Goal: Check status: Check status

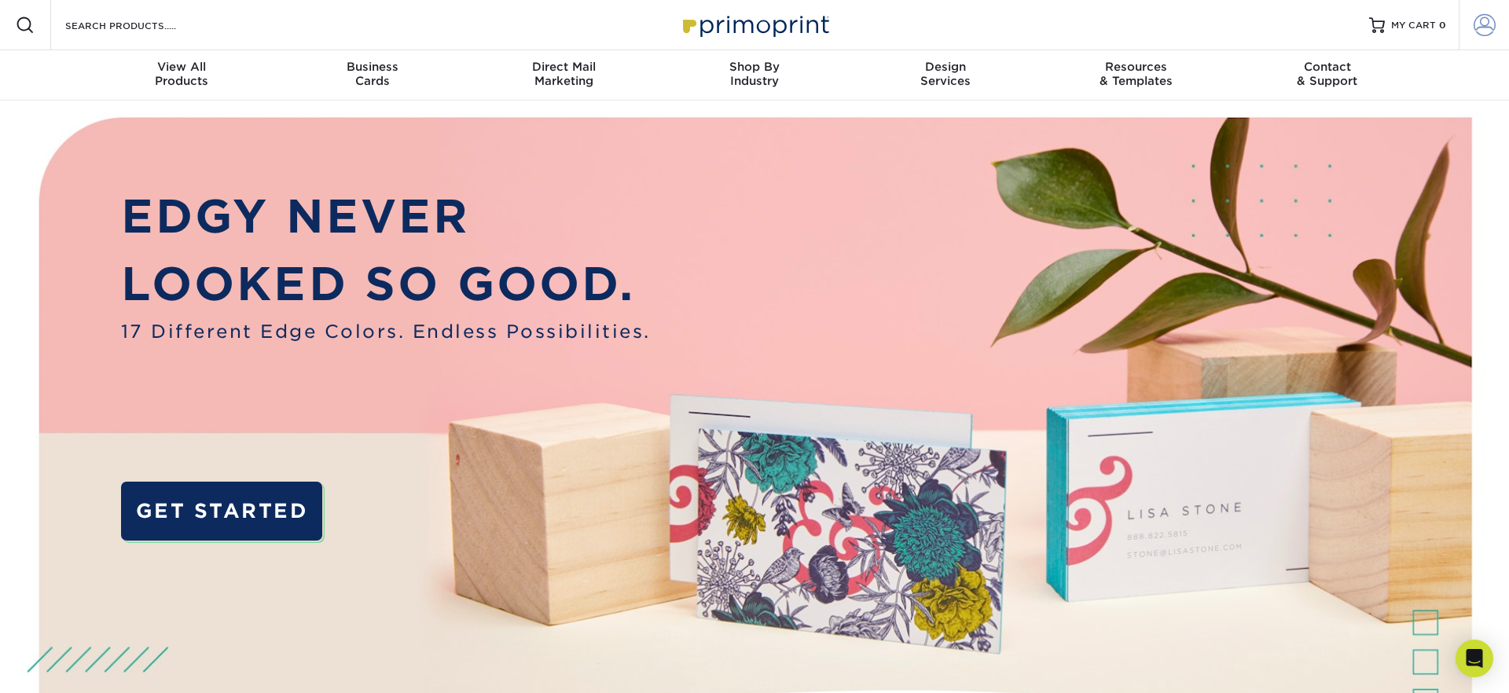
click at [1489, 17] on span at bounding box center [1485, 25] width 22 height 22
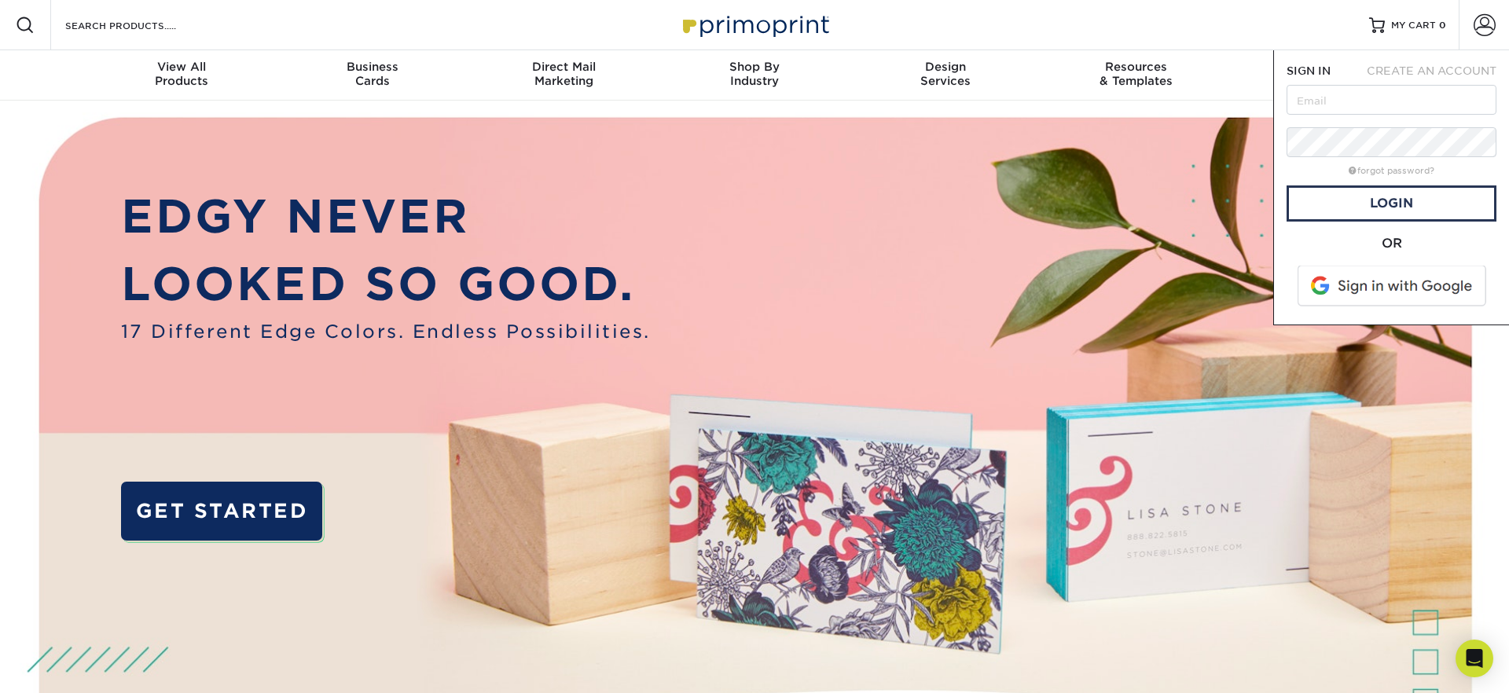
click at [1401, 291] on span at bounding box center [1393, 286] width 200 height 41
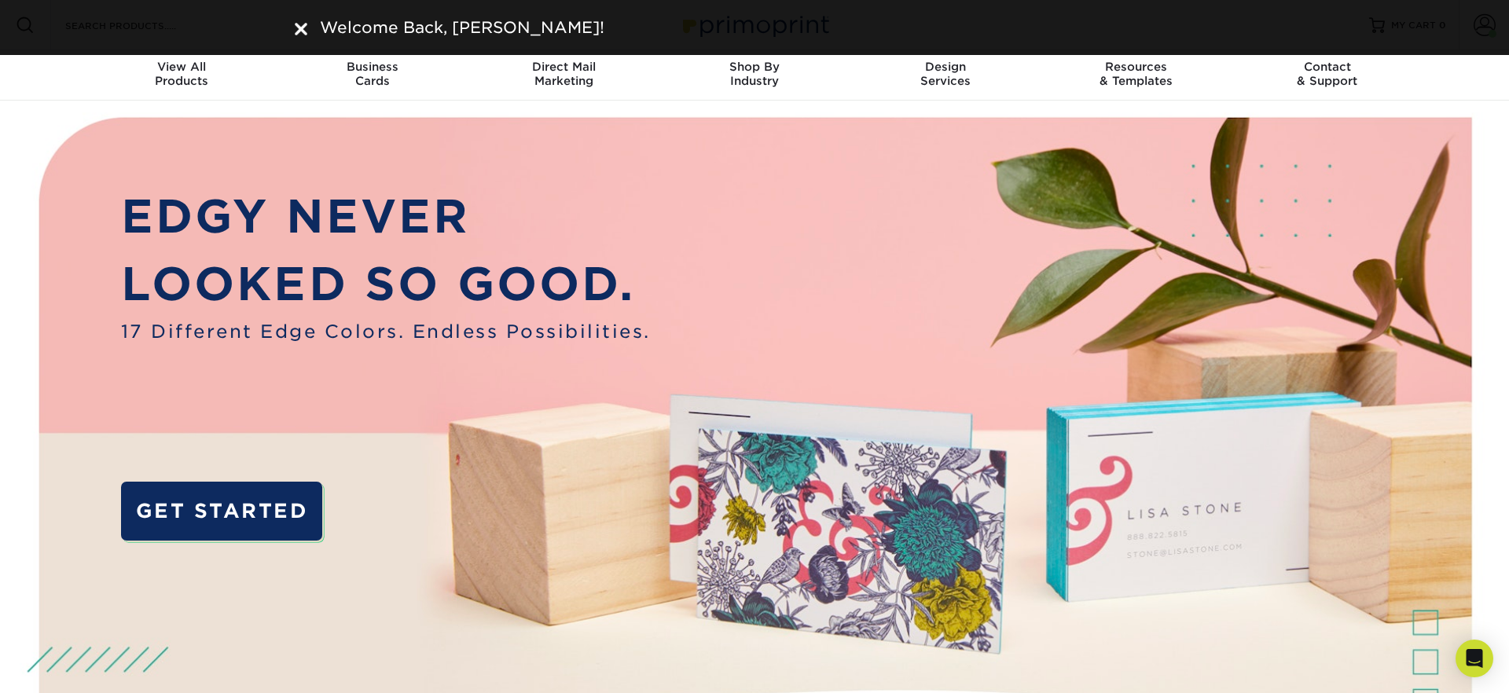
click at [303, 28] on img at bounding box center [301, 29] width 13 height 13
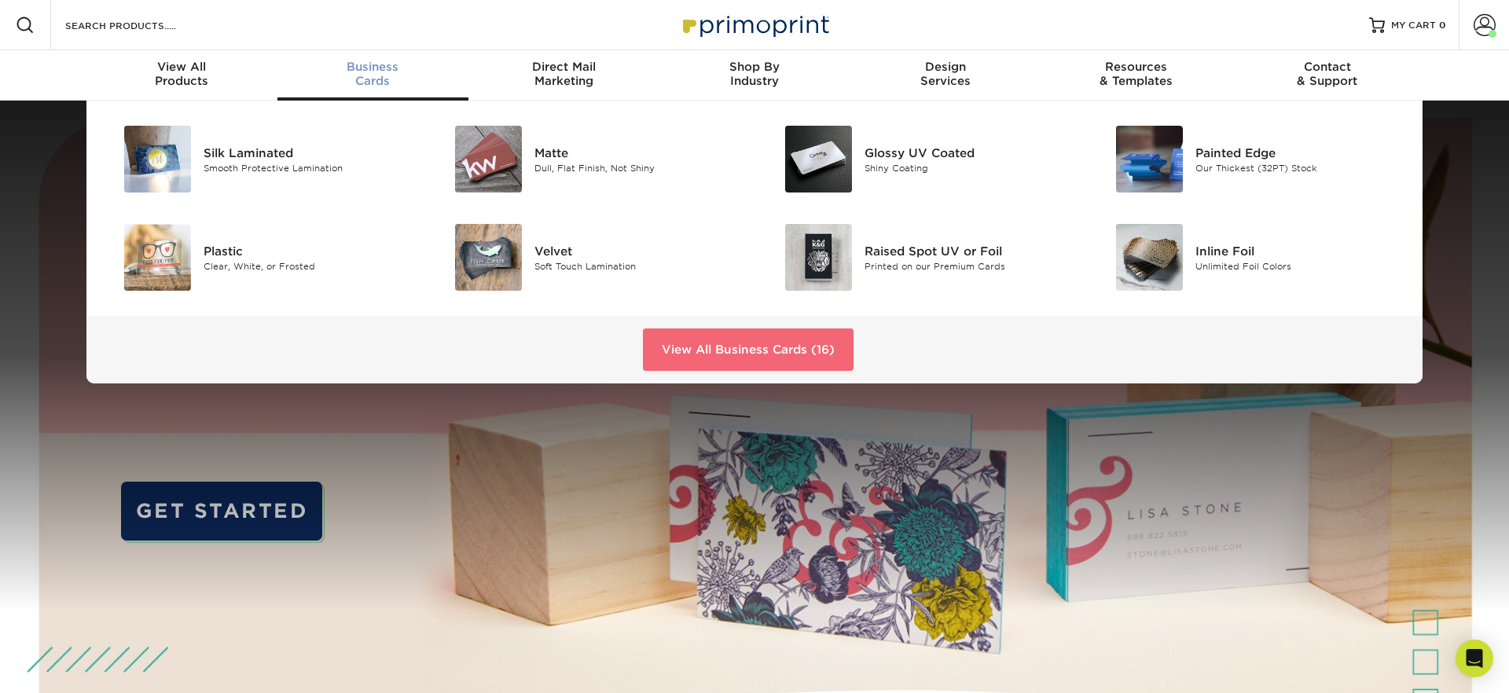
click at [661, 358] on link "View All Business Cards (16)" at bounding box center [748, 350] width 211 height 42
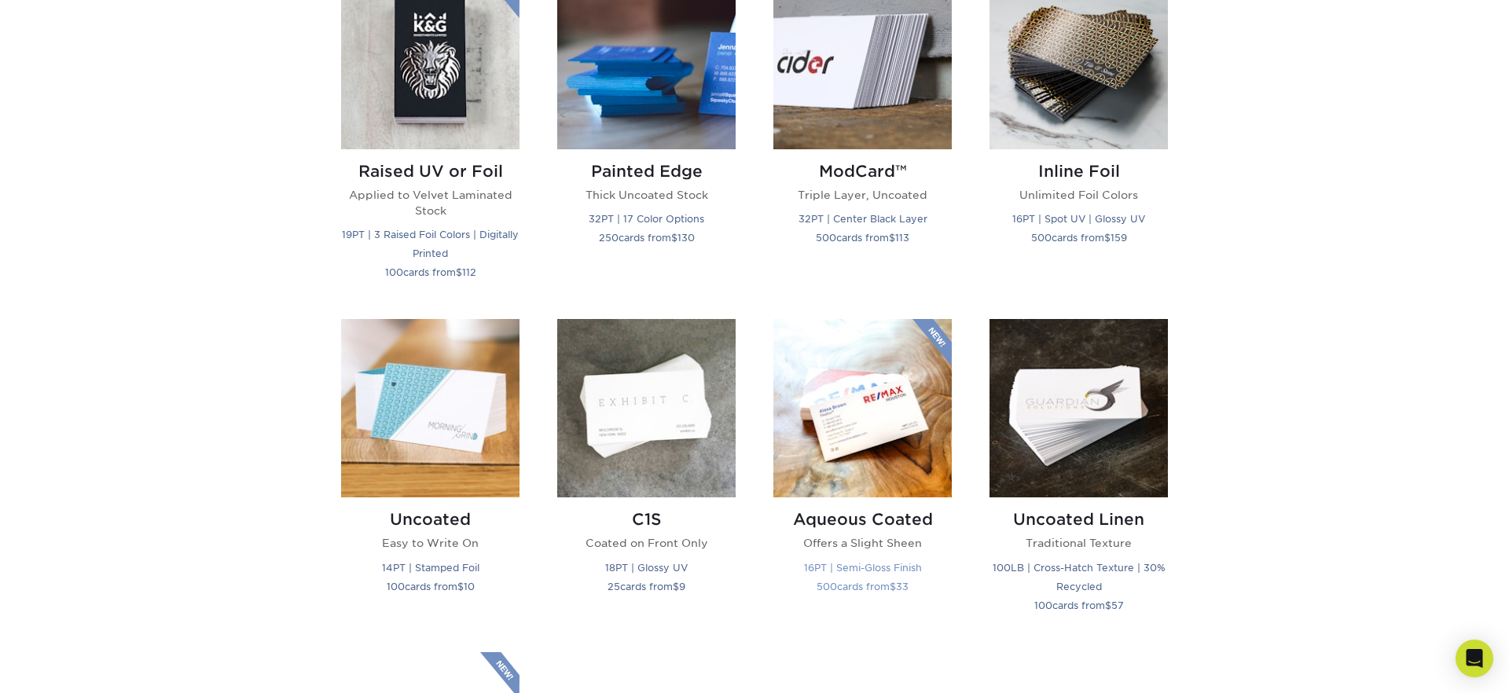
scroll to position [1163, 0]
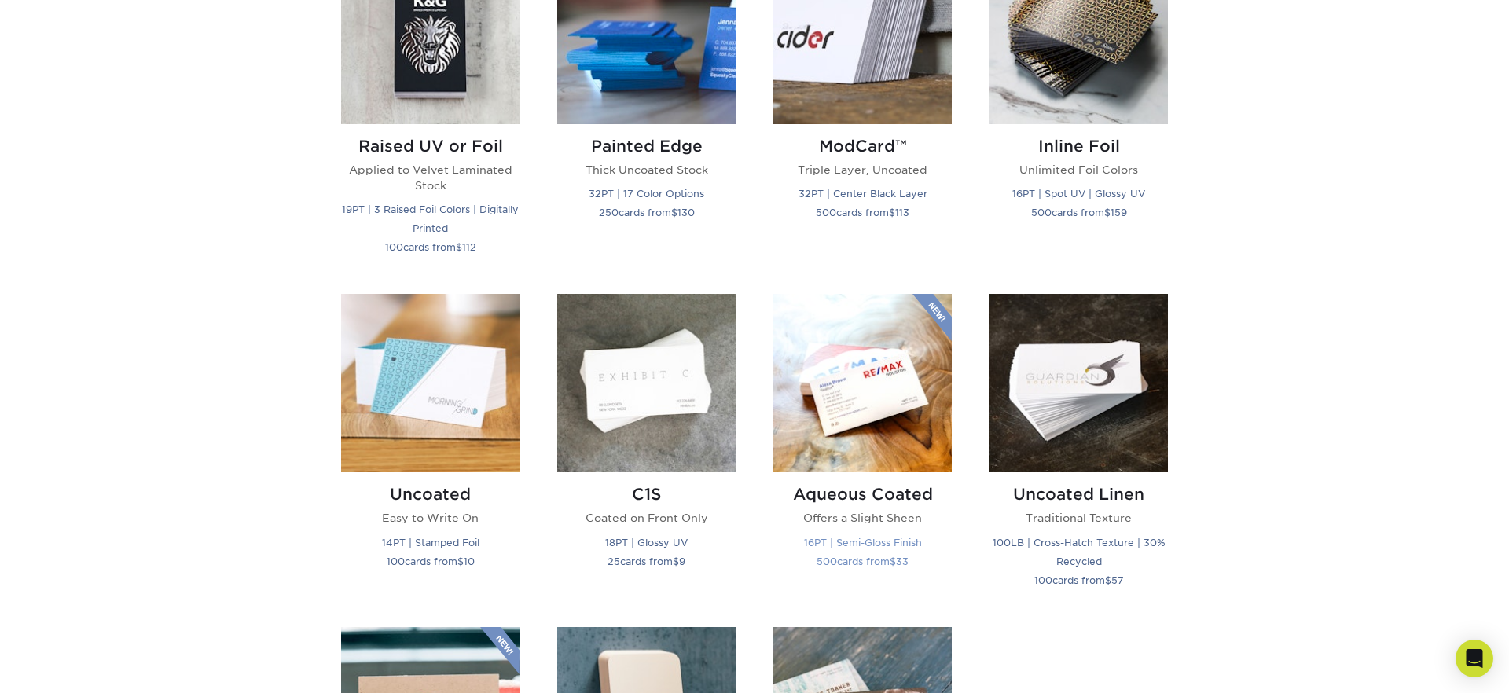
click at [849, 378] on img at bounding box center [862, 383] width 178 height 178
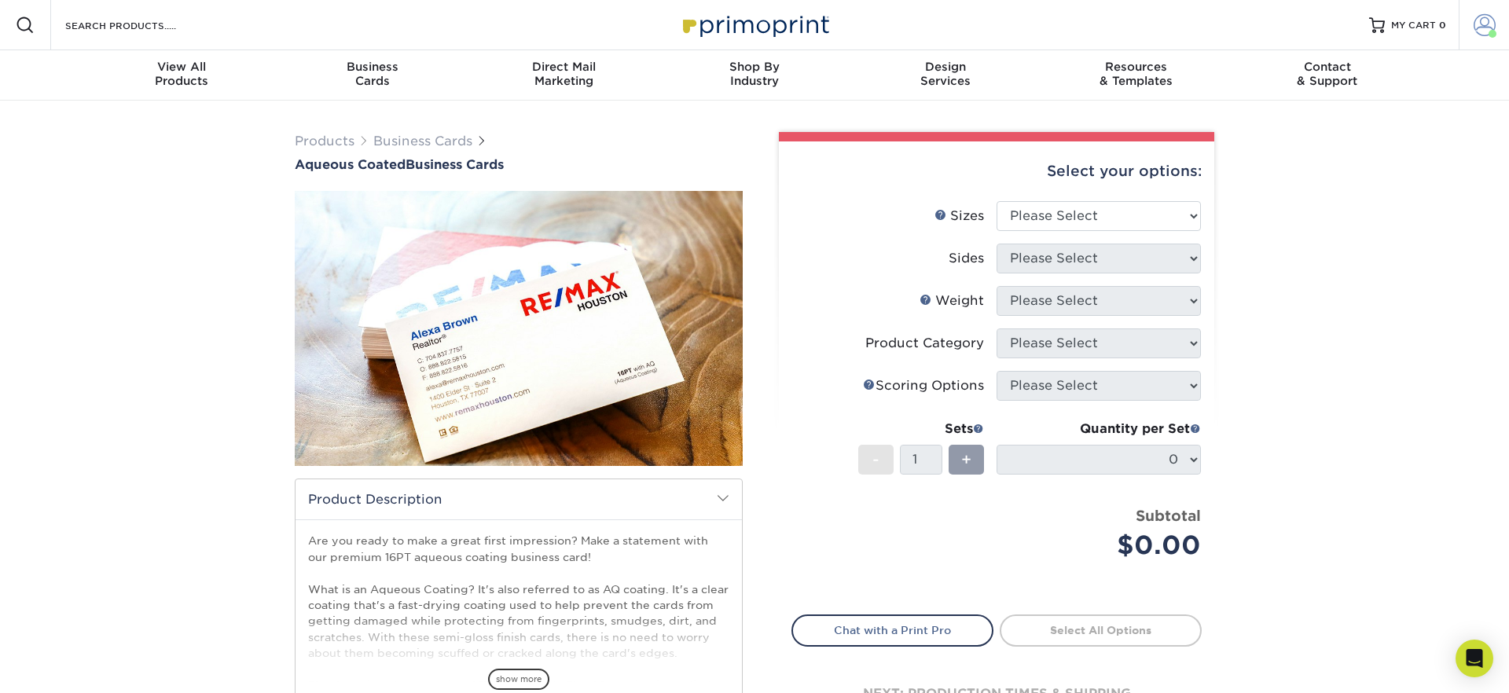
click at [1490, 23] on span at bounding box center [1485, 25] width 22 height 22
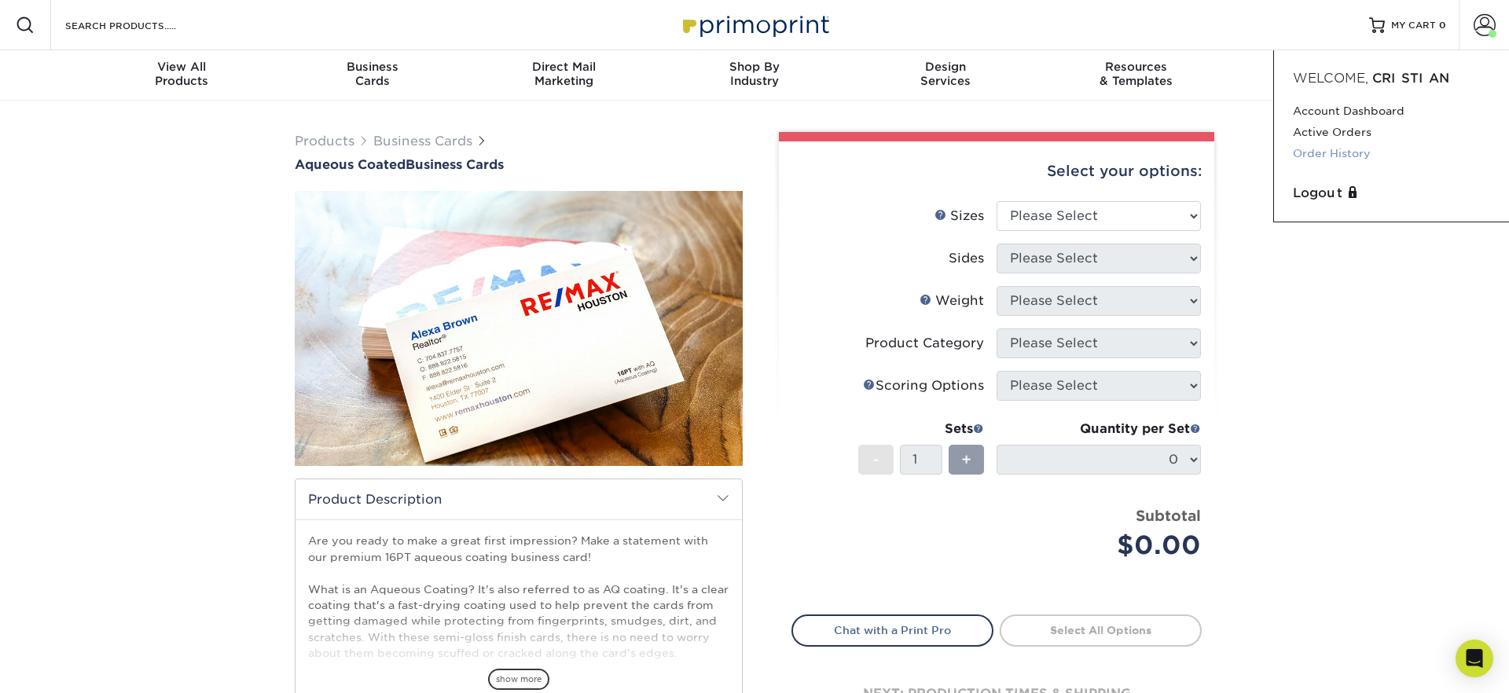
click at [1343, 152] on link "Order History" at bounding box center [1391, 153] width 197 height 21
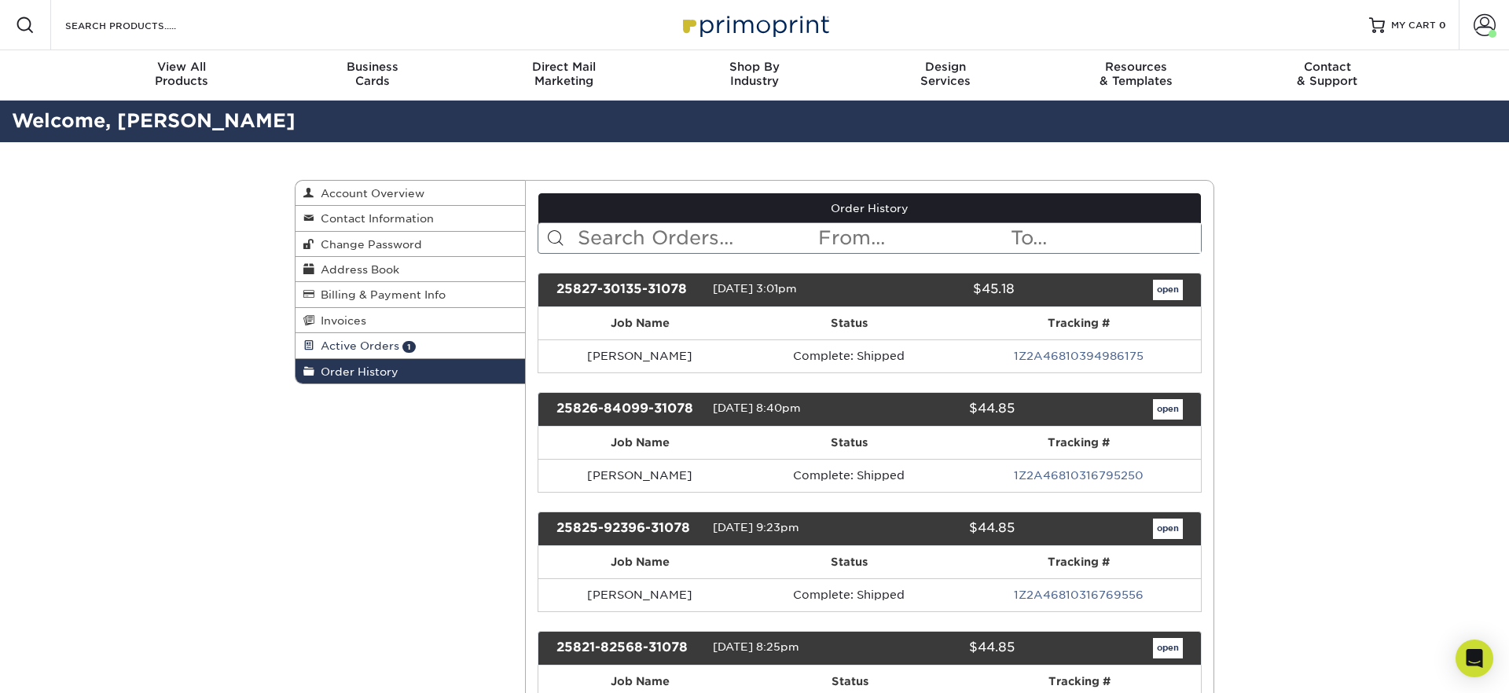
click at [368, 340] on span "Active Orders" at bounding box center [356, 346] width 85 height 13
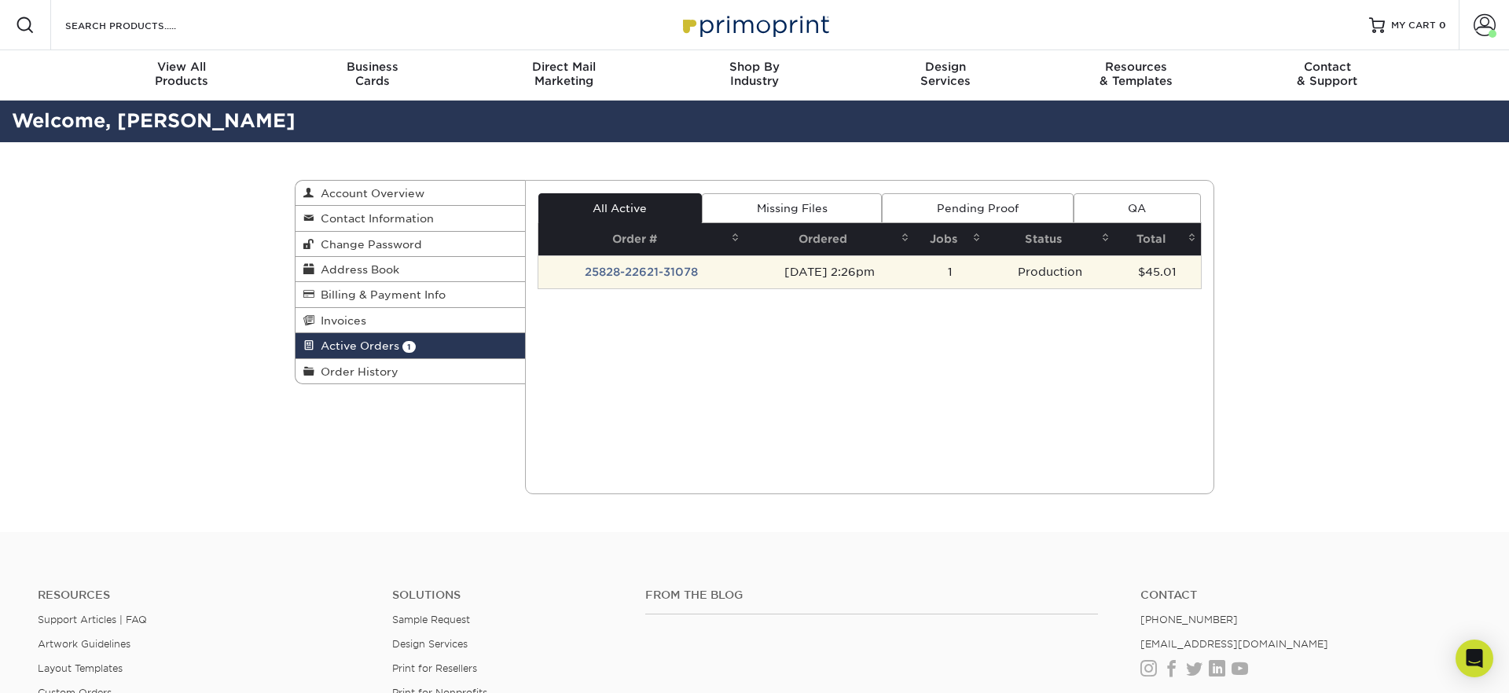
click at [610, 265] on td "25828-22621-31078" at bounding box center [641, 271] width 206 height 33
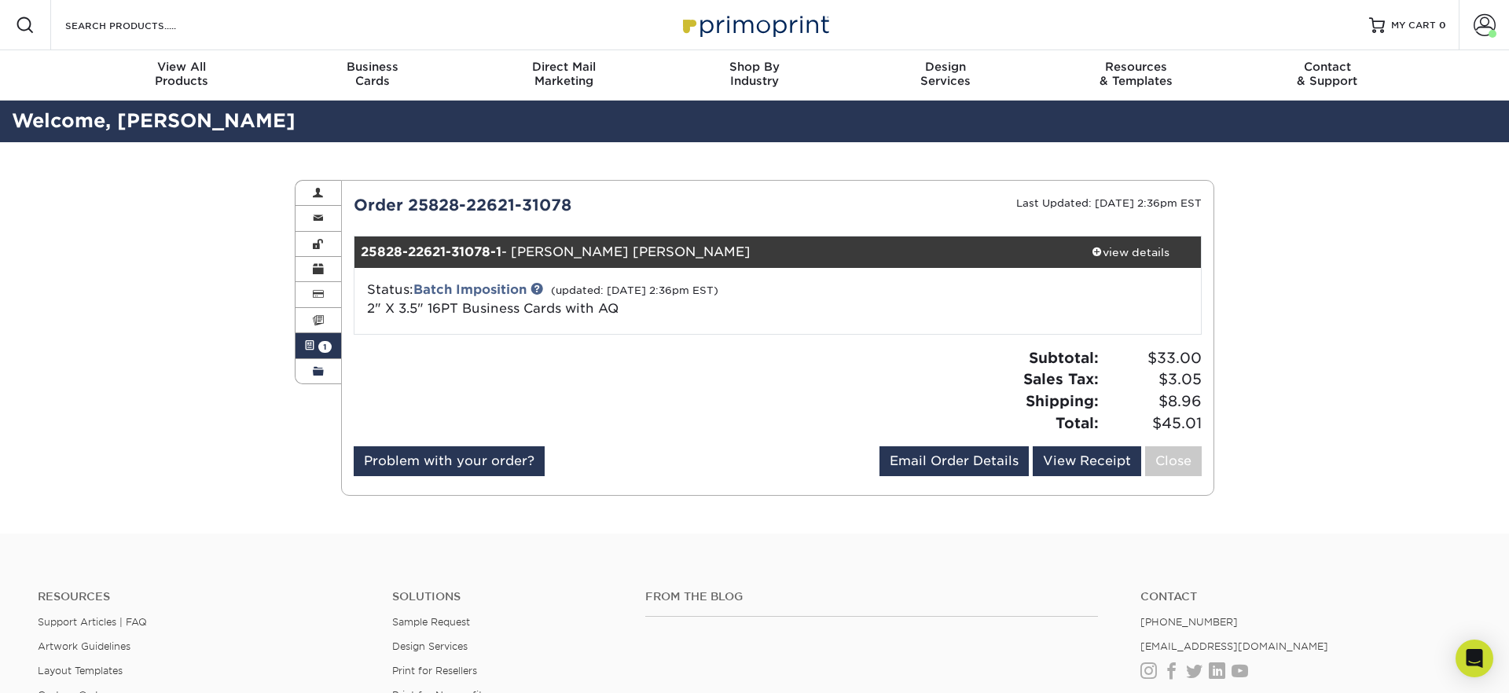
click at [314, 363] on link "Order History" at bounding box center [318, 371] width 46 height 24
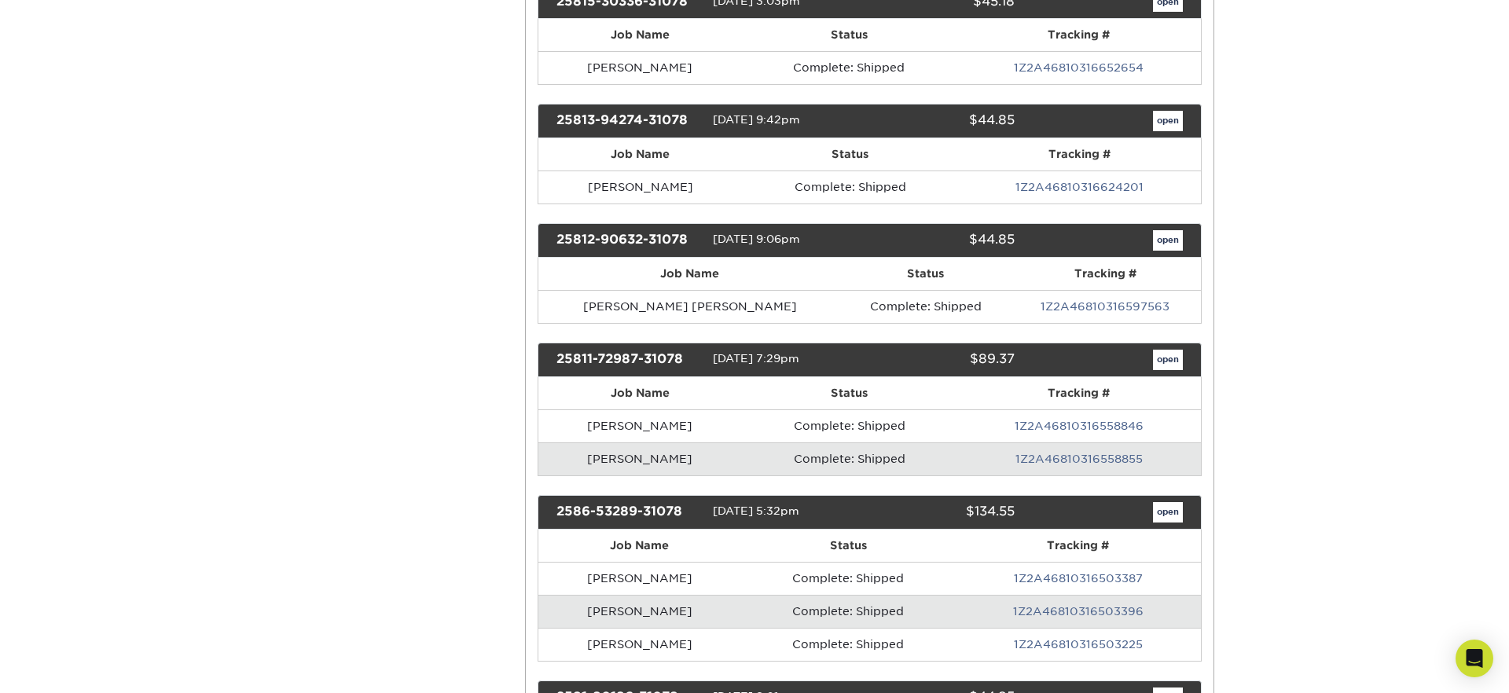
scroll to position [767, 0]
